Goal: Information Seeking & Learning: Learn about a topic

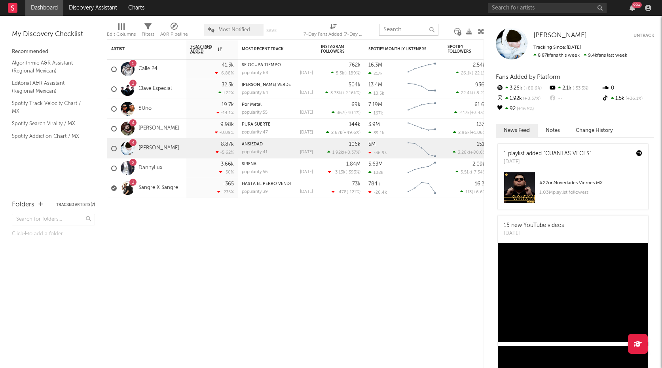
click at [385, 27] on input "text" at bounding box center [408, 30] width 59 height 12
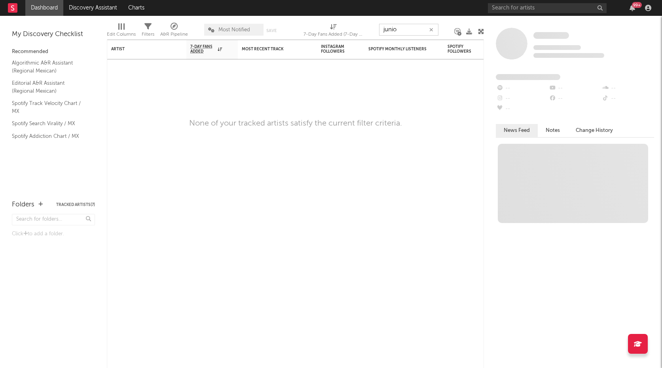
type input "junio"
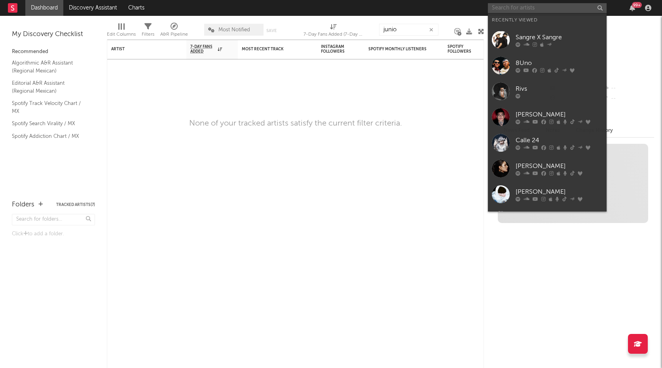
click at [592, 8] on input "text" at bounding box center [547, 8] width 119 height 10
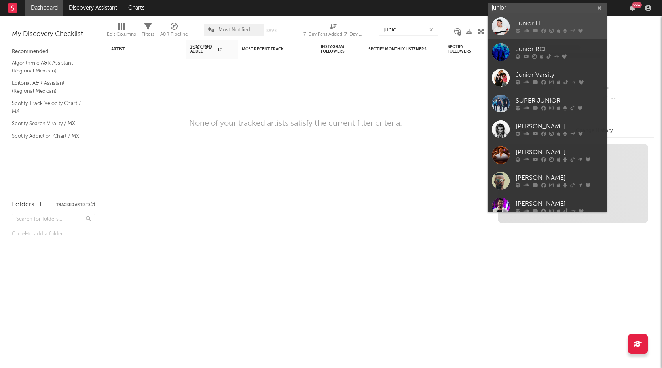
type input "junior"
click at [566, 23] on div "Junior H" at bounding box center [559, 23] width 87 height 9
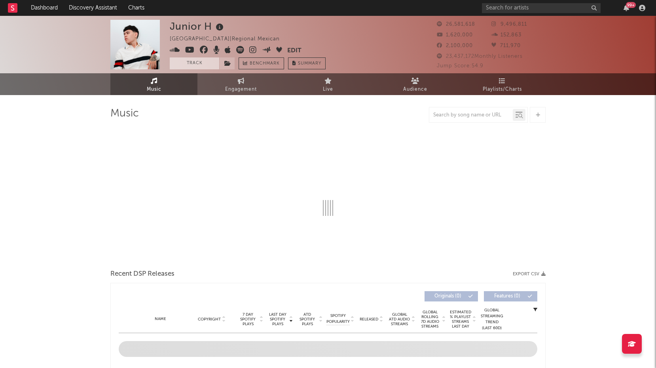
select select "6m"
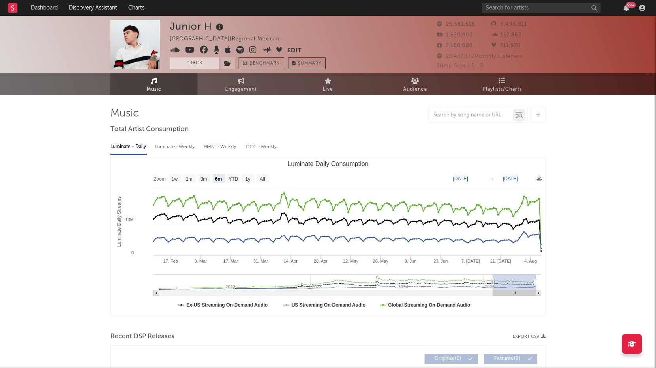
click at [195, 63] on button "Track" at bounding box center [194, 63] width 49 height 12
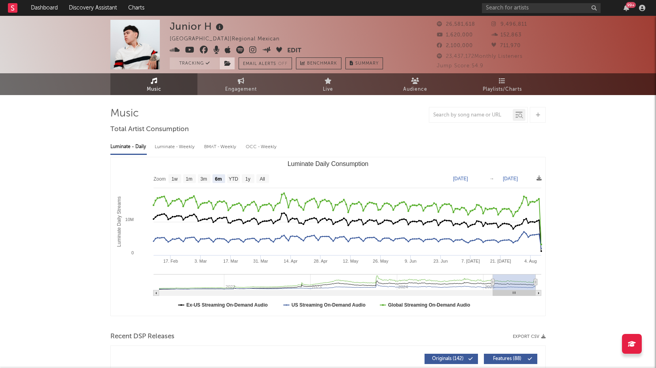
click at [223, 65] on span at bounding box center [227, 63] width 16 height 12
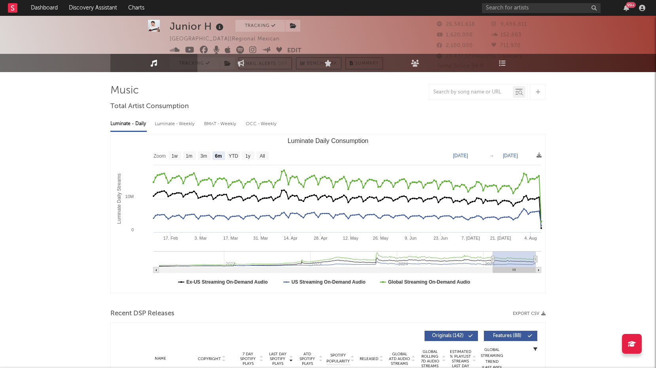
scroll to position [25, 0]
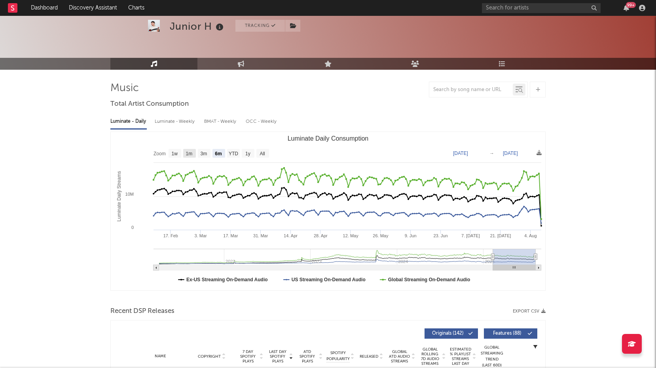
click at [189, 151] on text "1m" at bounding box center [189, 154] width 7 height 6
select select "1m"
type input "[DATE]"
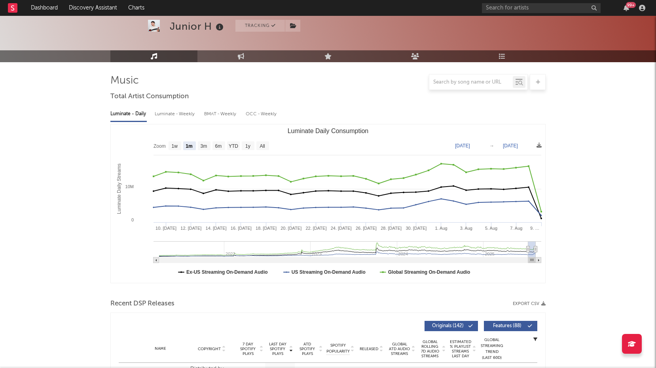
scroll to position [0, 0]
